Goal: Register for event/course

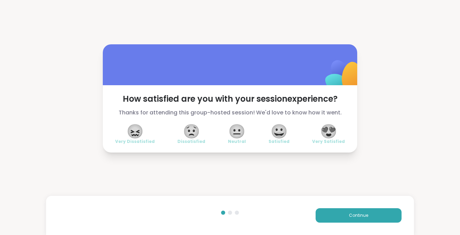
click at [331, 137] on span "😍" at bounding box center [328, 131] width 17 height 12
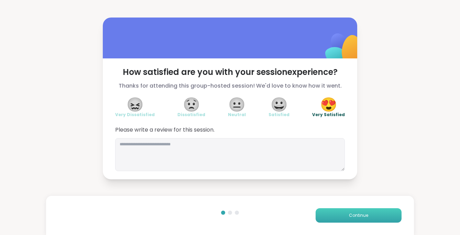
click at [336, 213] on button "Continue" at bounding box center [359, 215] width 86 height 14
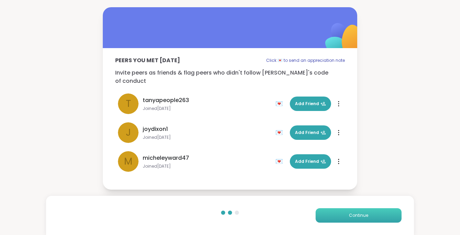
click at [336, 213] on button "Continue" at bounding box center [359, 215] width 86 height 14
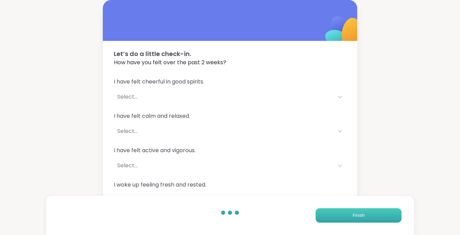
click at [336, 213] on button "Finish" at bounding box center [359, 215] width 86 height 14
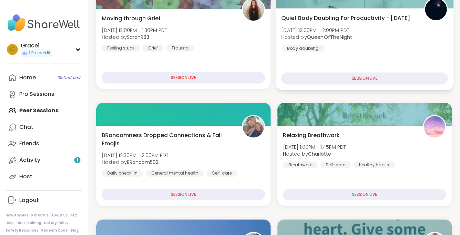
scroll to position [166, 0]
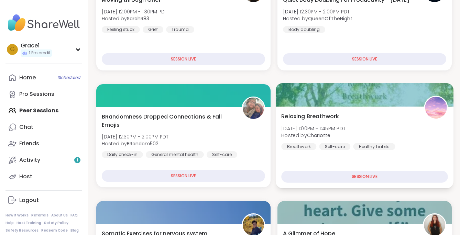
click at [341, 170] on div "Relaxing Breathwork [DATE] 1:00PM - 1:45PM PDT Hosted by CharIotte Breathwork S…" at bounding box center [365, 148] width 178 height 82
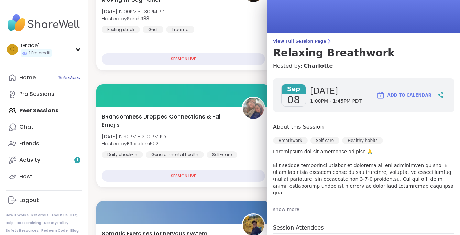
scroll to position [0, 0]
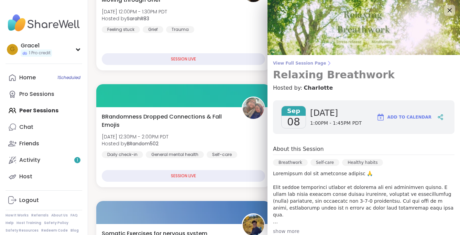
click at [301, 66] on span "View Full Session Page" at bounding box center [364, 64] width 182 height 6
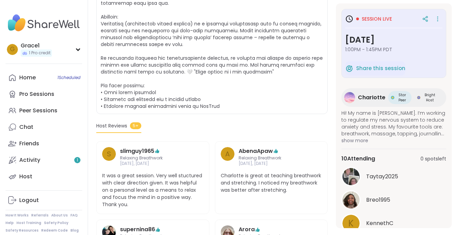
scroll to position [197, 0]
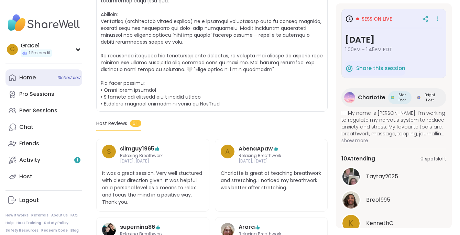
click at [32, 80] on div "Home 1 Scheduled" at bounding box center [27, 78] width 17 height 8
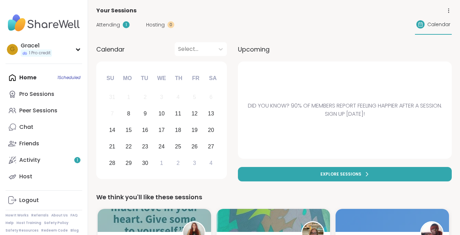
scroll to position [34, 0]
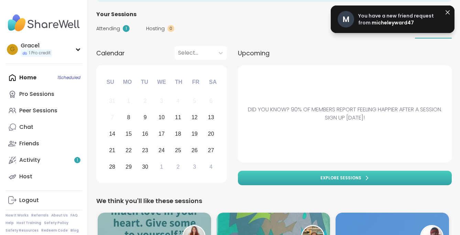
click at [270, 182] on link "Explore sessions" at bounding box center [345, 178] width 214 height 14
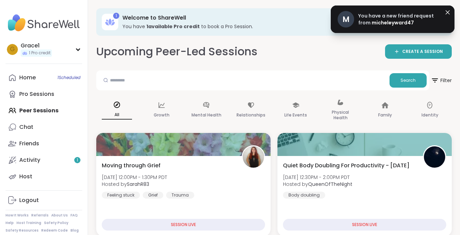
click at [396, 19] on span "You have a new friend request from" at bounding box center [396, 19] width 76 height 14
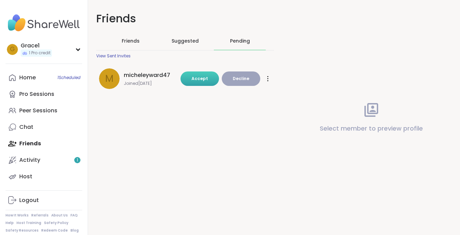
click at [205, 75] on button "Accept" at bounding box center [200, 79] width 39 height 14
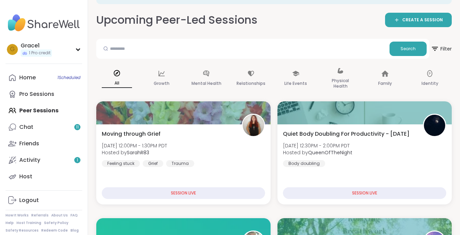
scroll to position [32, 0]
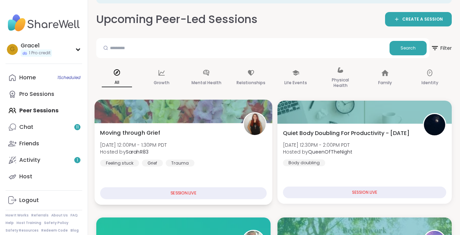
click at [237, 173] on div "Moving through Grief [DATE] 12:00PM - 1:30PM PDT Hosted by SarahR83 Feeling stu…" at bounding box center [184, 164] width 178 height 82
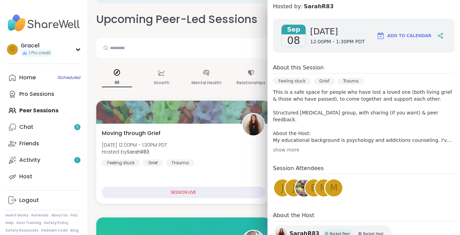
scroll to position [0, 0]
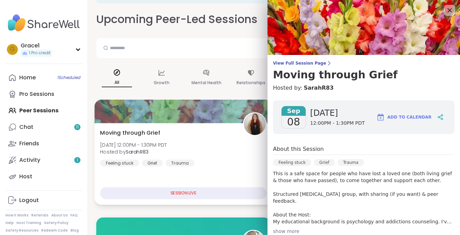
click at [202, 151] on div "Moving through Grief [DATE] 12:00PM - 1:30PM PDT Hosted by SarahR83 Feeling stu…" at bounding box center [183, 148] width 167 height 38
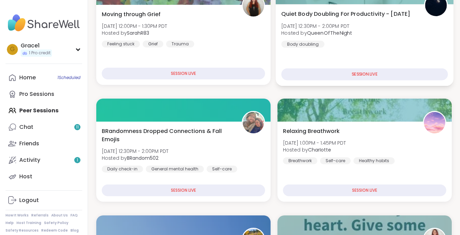
scroll to position [152, 0]
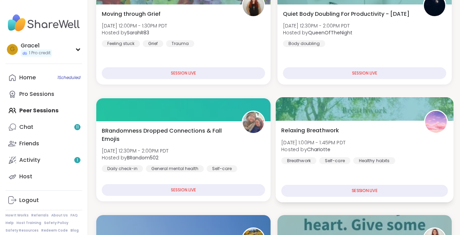
click at [381, 162] on div "Healthy habits" at bounding box center [374, 160] width 42 height 7
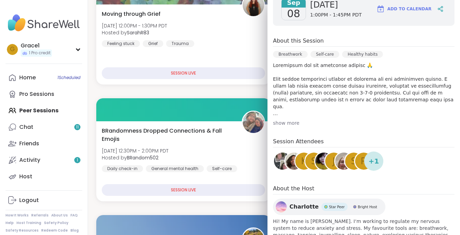
scroll to position [109, 0]
click at [371, 158] on span "+ 1" at bounding box center [374, 160] width 11 height 10
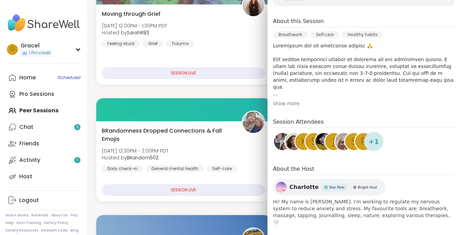
scroll to position [128, 0]
click at [285, 105] on div "show more" at bounding box center [364, 103] width 182 height 7
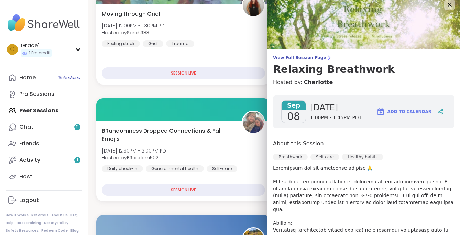
scroll to position [0, 0]
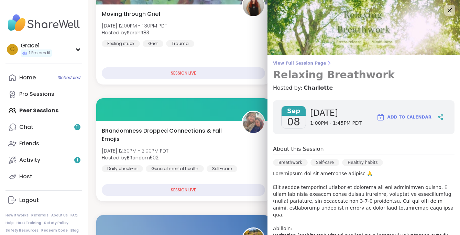
click at [339, 74] on h3 "Relaxing Breathwork" at bounding box center [364, 75] width 182 height 12
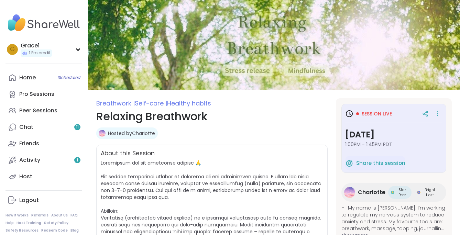
click at [374, 115] on span "Session live" at bounding box center [377, 113] width 30 height 7
click at [439, 114] on icon at bounding box center [437, 114] width 7 height 10
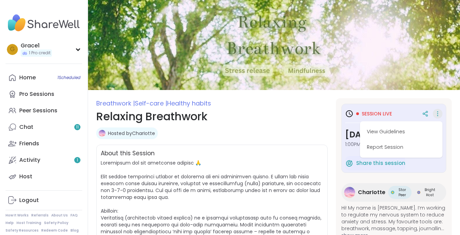
click at [299, 131] on div "Hosted by [PERSON_NAME]" at bounding box center [211, 134] width 231 height 12
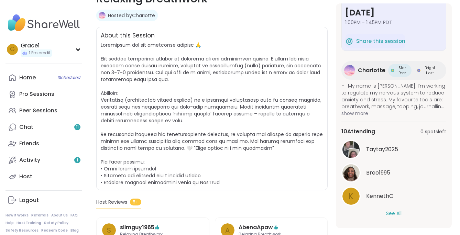
scroll to position [119, 0]
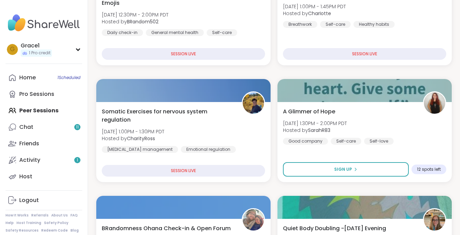
scroll to position [297, 0]
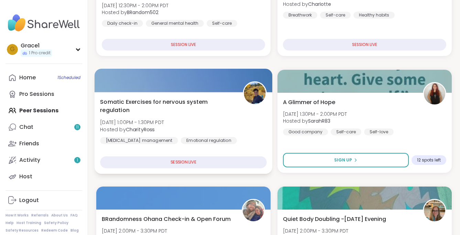
click at [200, 165] on div "SESSION LIVE" at bounding box center [183, 162] width 167 height 12
click at [180, 161] on div "SESSION LIVE" at bounding box center [183, 162] width 167 height 12
click at [162, 130] on span "Hosted by CharityRoss" at bounding box center [132, 129] width 64 height 7
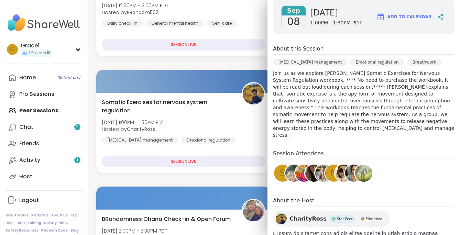
scroll to position [152, 0]
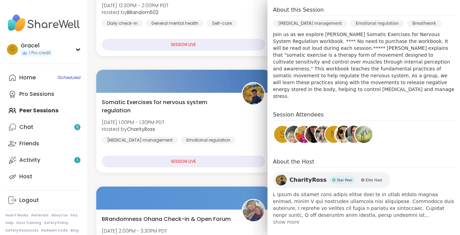
click at [357, 126] on img at bounding box center [363, 134] width 17 height 17
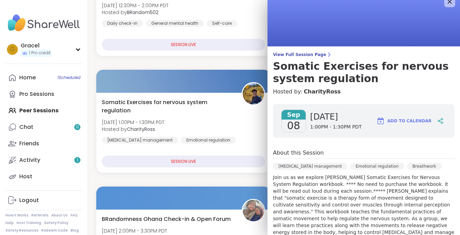
scroll to position [8, 0]
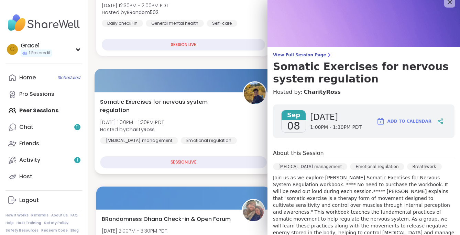
click at [211, 105] on span "Somatic Exercises for nervous system regulation" at bounding box center [167, 106] width 135 height 17
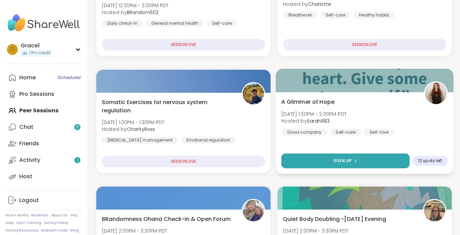
click at [339, 166] on button "Sign Up" at bounding box center [345, 161] width 128 height 15
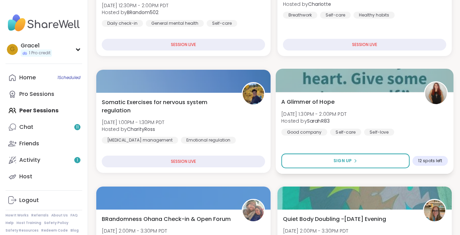
click at [350, 103] on div "A Glimmer of Hope [DATE] 1:30PM - 2:00PM PDT Hosted by SarahR83 Good company Se…" at bounding box center [364, 117] width 167 height 38
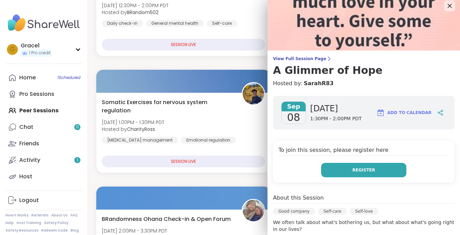
scroll to position [0, 0]
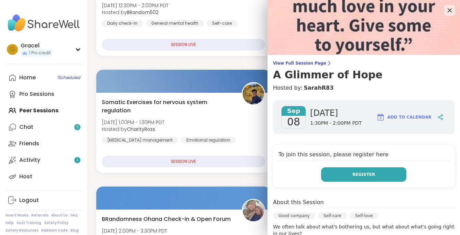
click at [352, 177] on button "Register" at bounding box center [363, 174] width 85 height 14
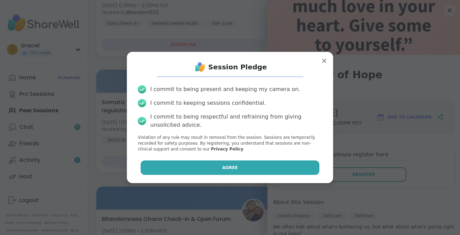
click at [257, 174] on button "Agree" at bounding box center [230, 168] width 179 height 14
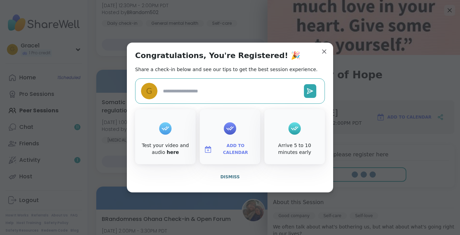
type textarea "*"
click at [230, 178] on span "Dismiss" at bounding box center [229, 177] width 19 height 5
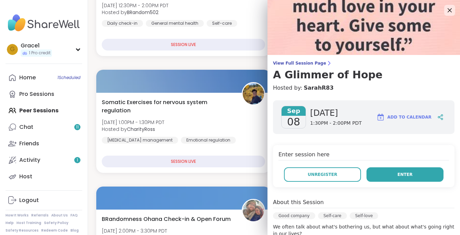
click at [407, 177] on span "Enter" at bounding box center [405, 175] width 15 height 6
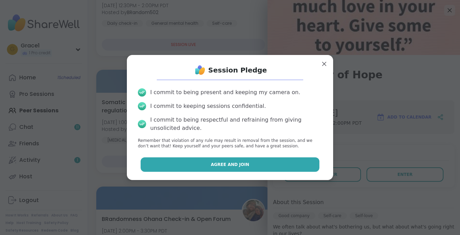
click at [291, 160] on button "Agree and Join" at bounding box center [230, 164] width 179 height 14
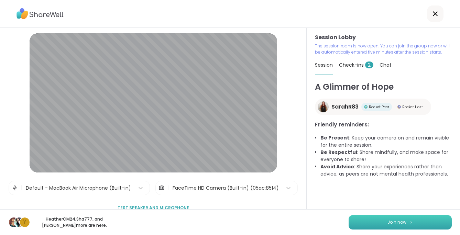
click at [403, 219] on span "Join now" at bounding box center [397, 222] width 19 height 6
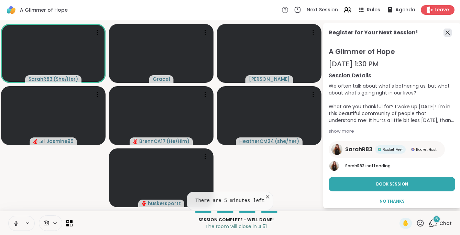
click at [446, 32] on icon at bounding box center [448, 33] width 8 height 8
